Goal: Check status

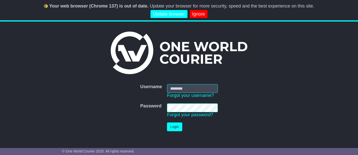
type input "**********"
click at [179, 127] on button "Login" at bounding box center [174, 127] width 15 height 9
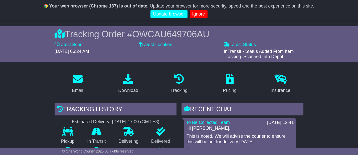
scroll to position [39, 0]
